Goal: Task Accomplishment & Management: Use online tool/utility

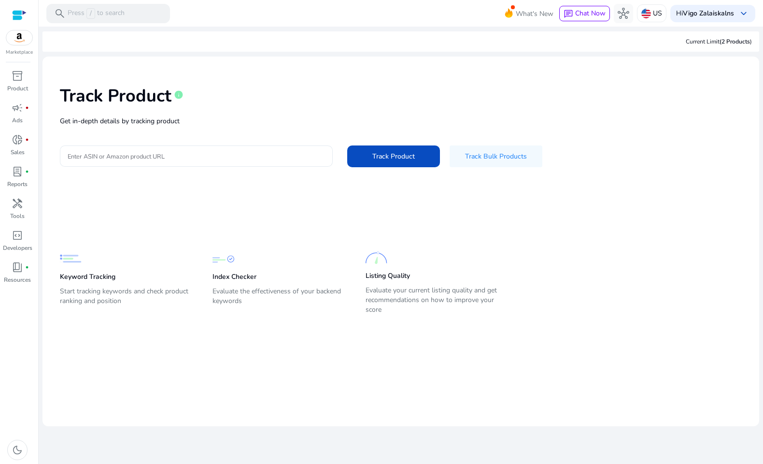
click at [152, 156] on input "Enter ASIN or Amazon product URL" at bounding box center [196, 156] width 257 height 11
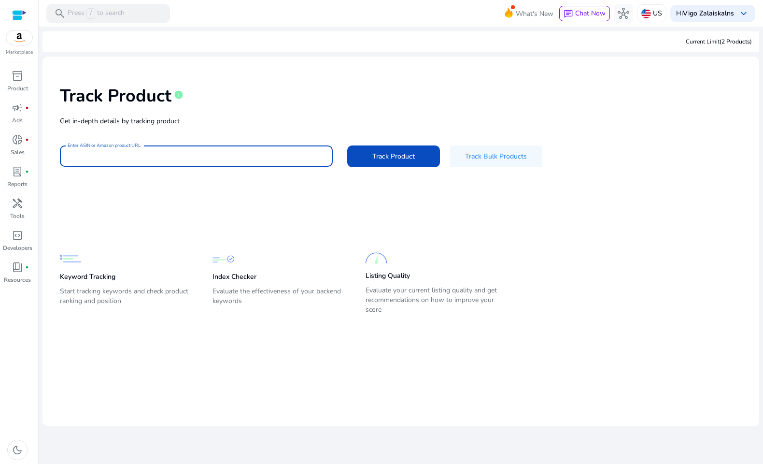
paste input "**********"
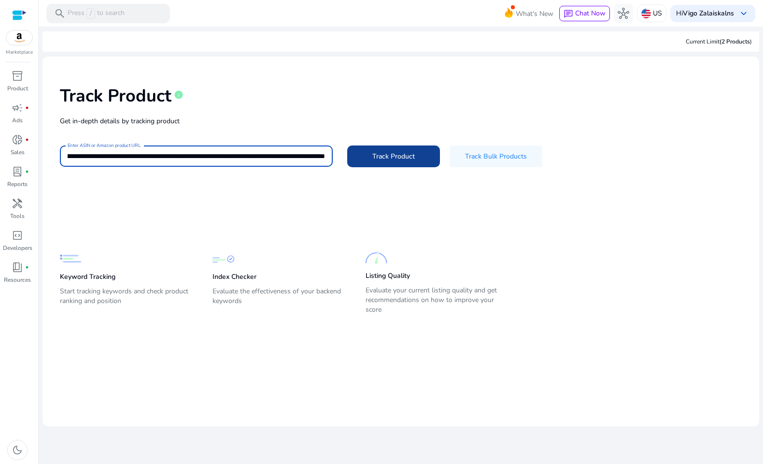
type input "**********"
click at [373, 152] on span "Track Product" at bounding box center [393, 156] width 42 height 10
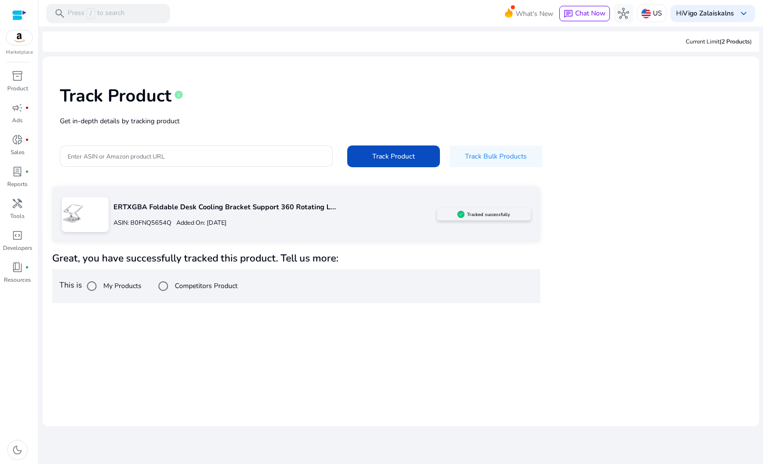
click at [142, 226] on p "ASIN: B0FNQ5654Q" at bounding box center [142, 222] width 58 height 9
click at [15, 14] on div at bounding box center [19, 15] width 14 height 11
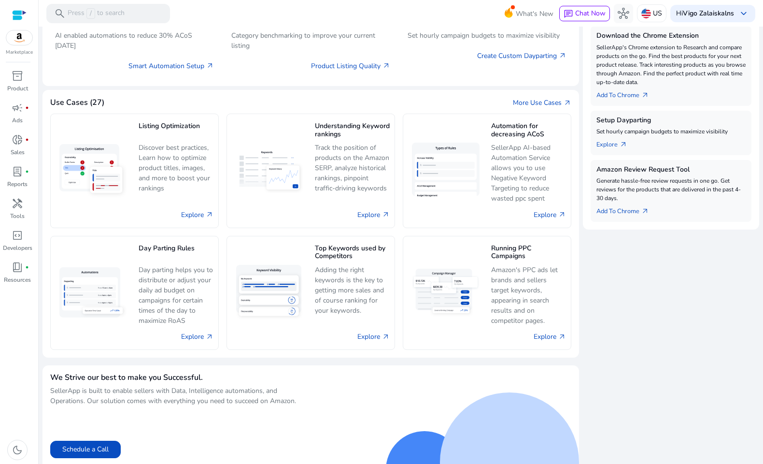
scroll to position [298, 0]
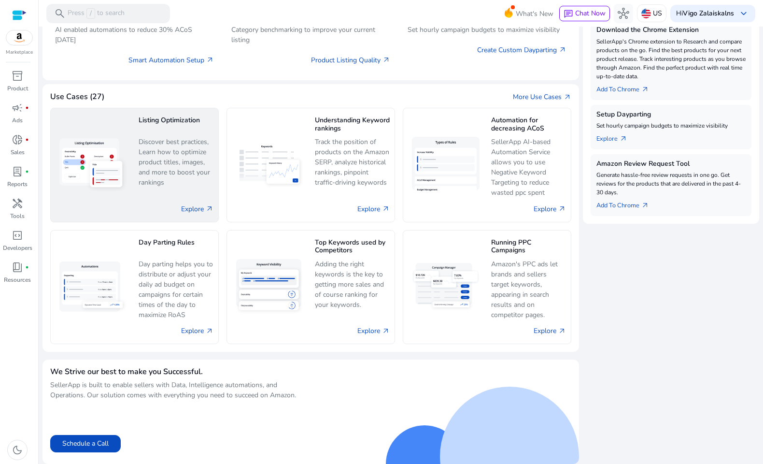
click at [99, 173] on img at bounding box center [93, 165] width 75 height 62
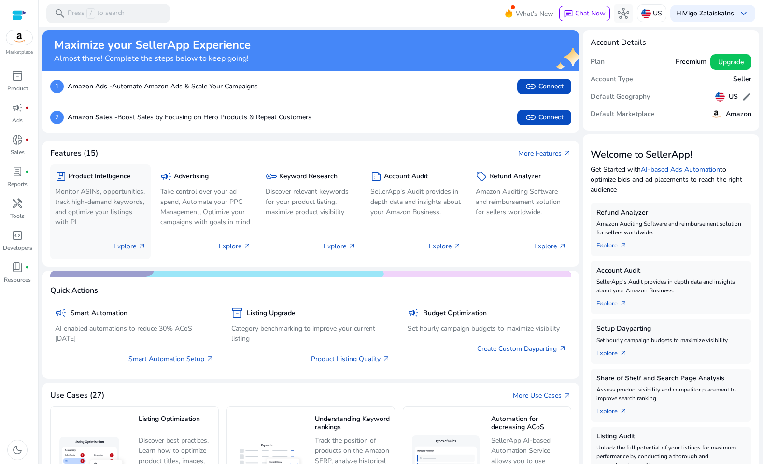
click at [127, 243] on p "Explore arrow_outward" at bounding box center [129, 246] width 32 height 10
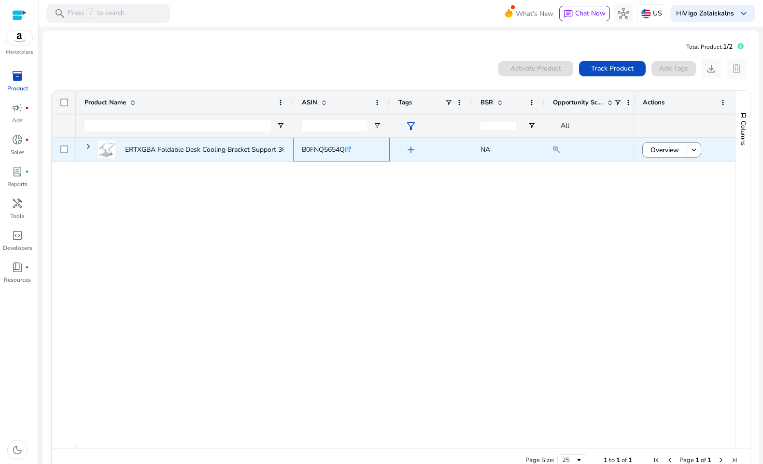
click at [351, 149] on icon ".st0{fill:#2c8af8}" at bounding box center [348, 149] width 6 height 6
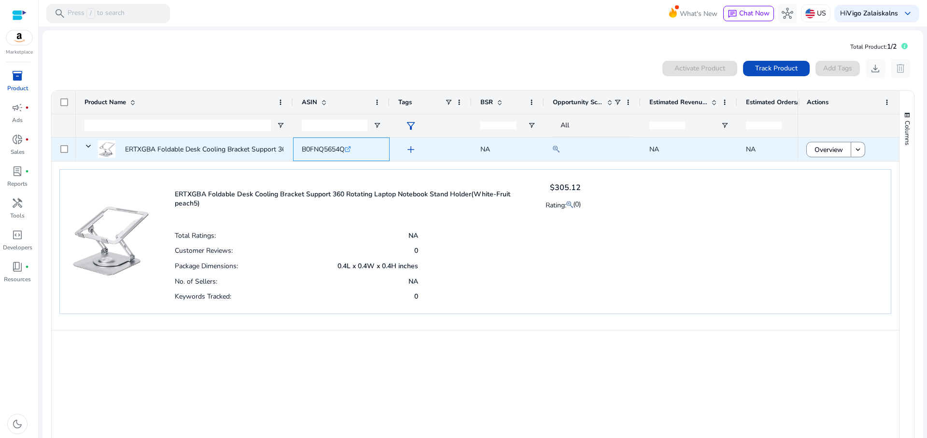
click at [351, 150] on icon ".st0{fill:#2c8af8}" at bounding box center [348, 149] width 6 height 6
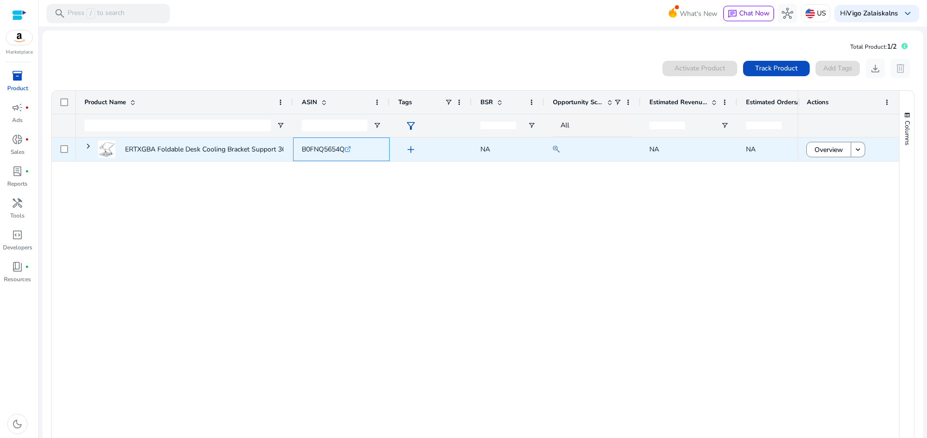
click at [303, 149] on span "B0FNQ5654Q" at bounding box center [323, 149] width 43 height 9
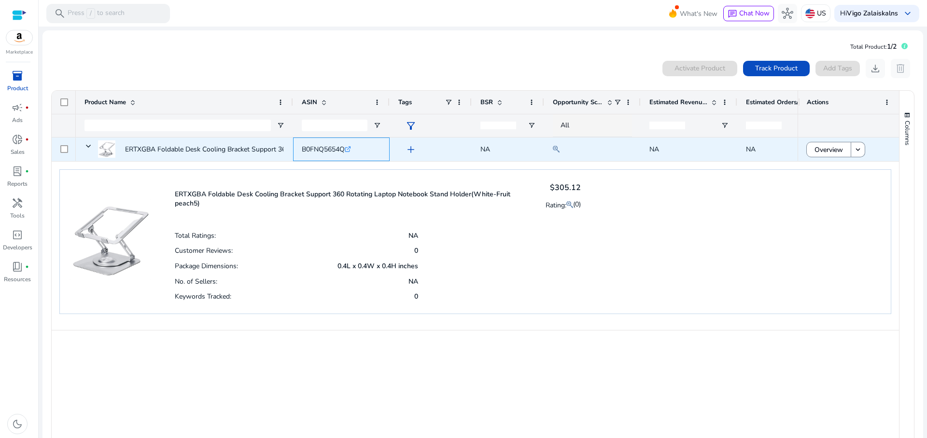
drag, startPoint x: 301, startPoint y: 150, endPoint x: 345, endPoint y: 152, distance: 44.5
click at [345, 152] on div "B0FNQ5654Q .st0{fill:#2c8af8}" at bounding box center [341, 150] width 97 height 24
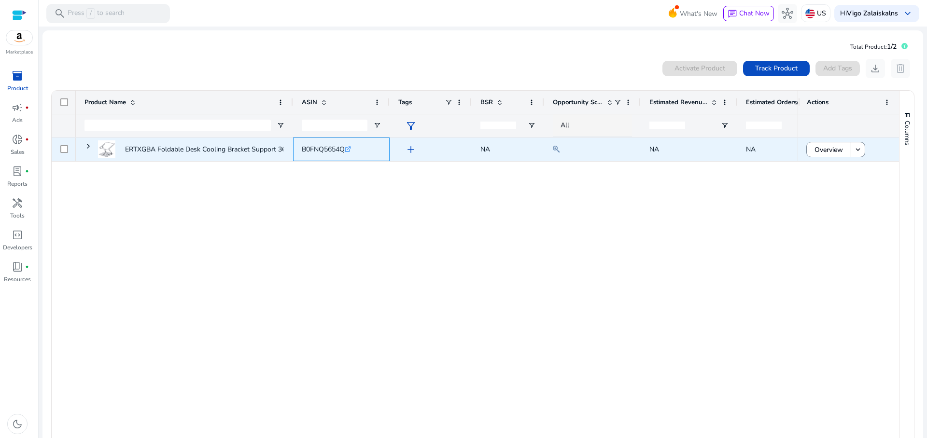
copy span "B0FNQ5654Q"
